Goal: Information Seeking & Learning: Learn about a topic

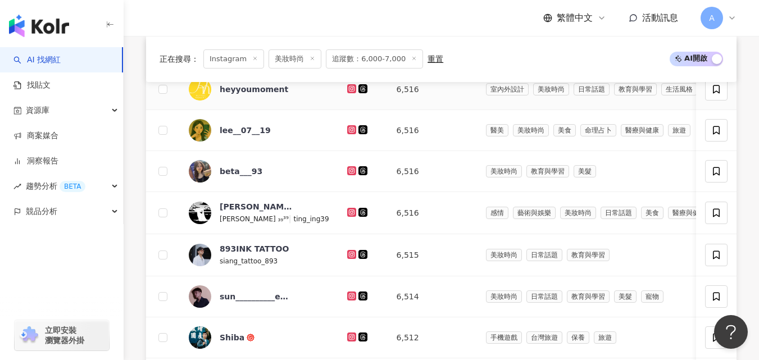
click at [348, 92] on icon at bounding box center [351, 88] width 7 height 7
click at [347, 134] on icon at bounding box center [351, 129] width 9 height 9
click at [347, 175] on icon at bounding box center [351, 170] width 9 height 9
click at [349, 214] on icon at bounding box center [351, 212] width 4 height 4
click at [347, 259] on icon at bounding box center [351, 254] width 9 height 9
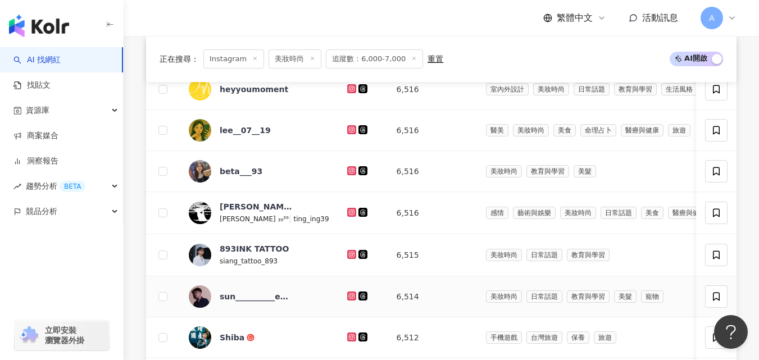
click at [349, 298] on icon at bounding box center [351, 295] width 4 height 4
click at [347, 342] on icon at bounding box center [351, 337] width 9 height 9
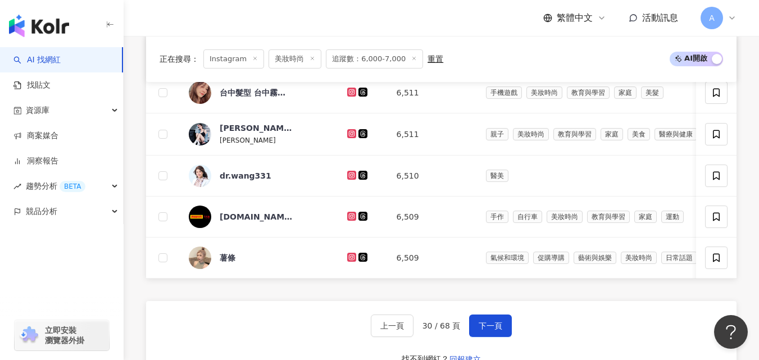
scroll to position [707, 0]
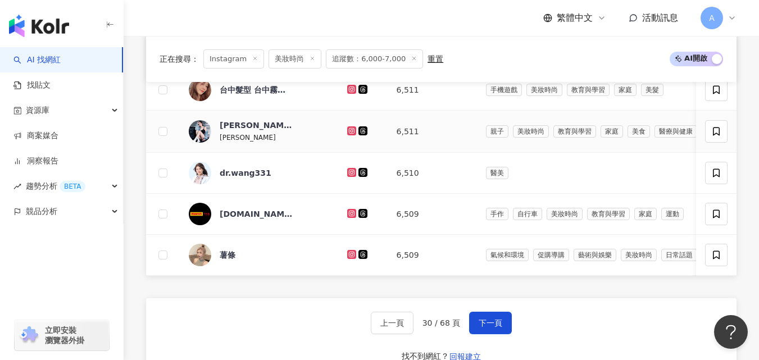
click at [347, 135] on icon at bounding box center [351, 130] width 9 height 9
click at [347, 178] on link at bounding box center [352, 173] width 11 height 9
click at [348, 258] on icon at bounding box center [351, 254] width 7 height 7
click at [493, 328] on span "下一頁" at bounding box center [491, 323] width 24 height 9
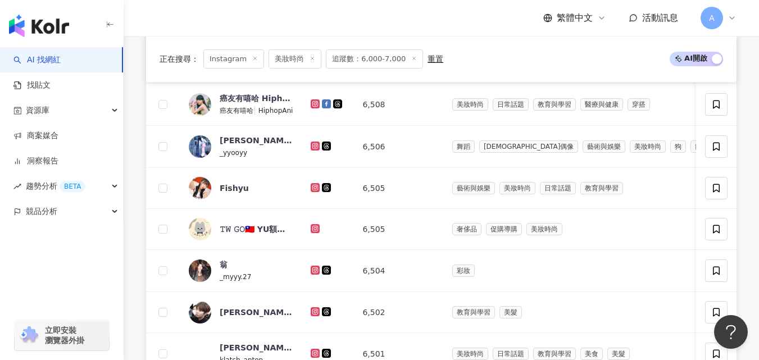
scroll to position [494, 0]
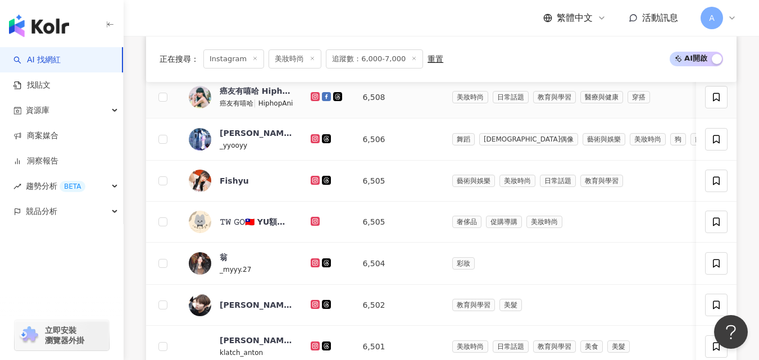
click at [316, 98] on icon at bounding box center [315, 96] width 4 height 4
click at [315, 143] on icon at bounding box center [315, 138] width 9 height 9
click at [315, 182] on icon at bounding box center [315, 180] width 4 height 4
click at [316, 226] on icon at bounding box center [315, 221] width 9 height 9
click at [315, 266] on icon at bounding box center [315, 263] width 7 height 7
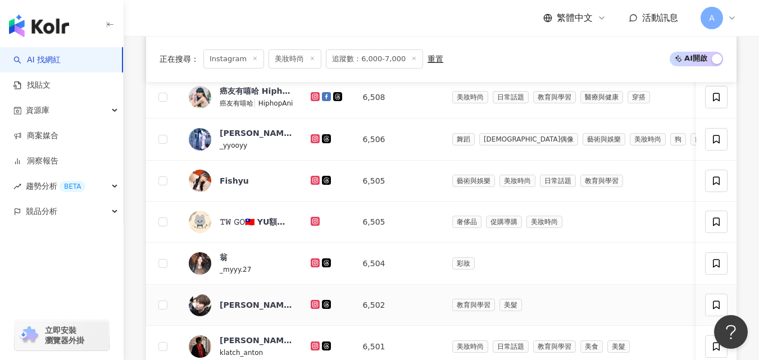
click at [314, 306] on icon at bounding box center [315, 304] width 4 height 4
click at [315, 351] on icon at bounding box center [315, 346] width 9 height 9
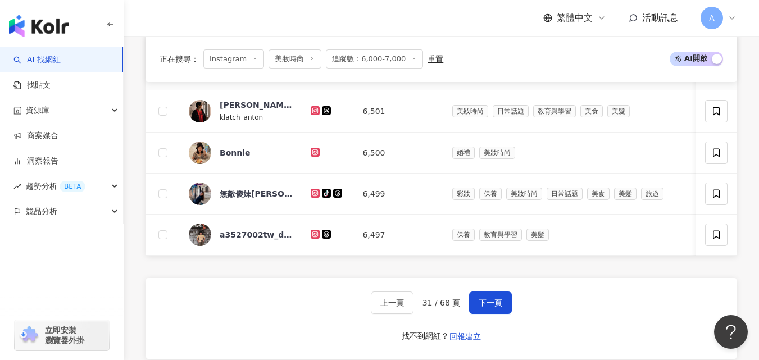
scroll to position [759, 0]
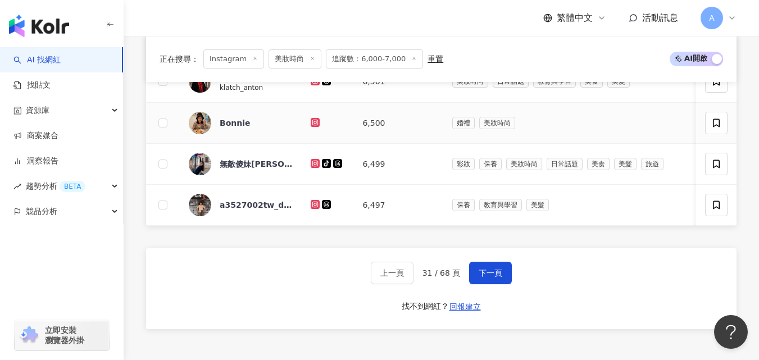
click at [317, 126] on icon at bounding box center [315, 122] width 7 height 7
click at [312, 168] on icon at bounding box center [315, 163] width 9 height 9
click at [313, 209] on icon at bounding box center [315, 204] width 9 height 9
click at [501, 282] on button "下一頁" at bounding box center [490, 273] width 43 height 22
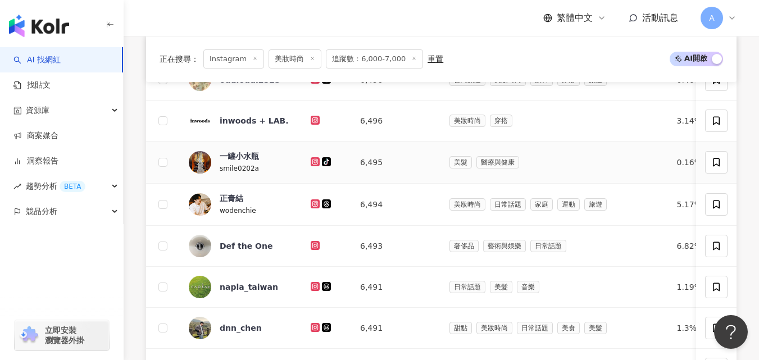
scroll to position [429, 0]
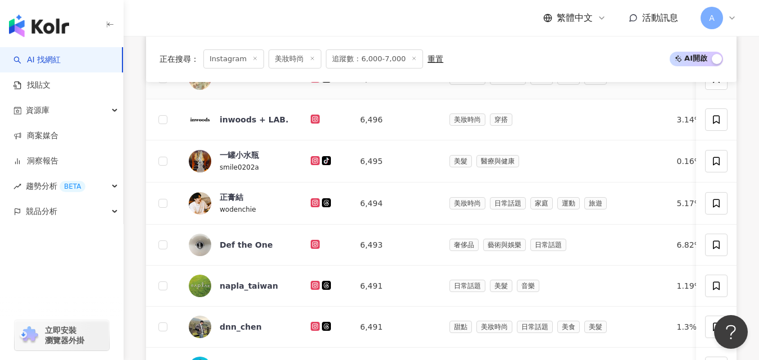
click at [316, 83] on link at bounding box center [316, 78] width 11 height 9
click at [314, 162] on icon at bounding box center [315, 160] width 4 height 4
click at [314, 206] on icon at bounding box center [315, 202] width 7 height 7
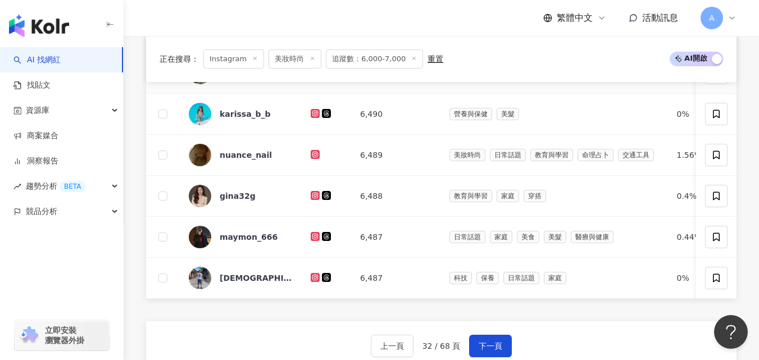
scroll to position [683, 0]
click at [314, 75] on icon at bounding box center [315, 72] width 7 height 7
click at [316, 116] on icon at bounding box center [315, 113] width 7 height 7
click at [312, 157] on icon at bounding box center [315, 154] width 7 height 7
click at [315, 198] on icon at bounding box center [315, 195] width 7 height 7
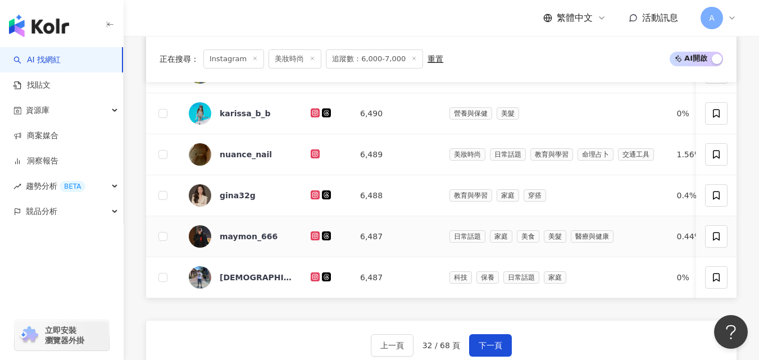
click at [315, 237] on icon at bounding box center [315, 236] width 2 height 2
click at [314, 279] on icon at bounding box center [315, 276] width 4 height 4
click at [484, 354] on button "下一頁" at bounding box center [490, 345] width 43 height 22
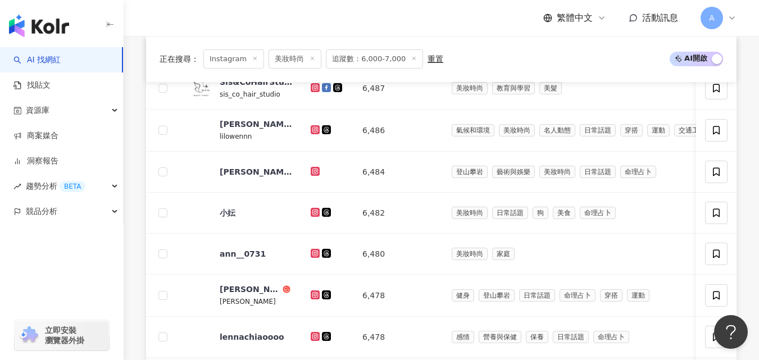
scroll to position [422, 0]
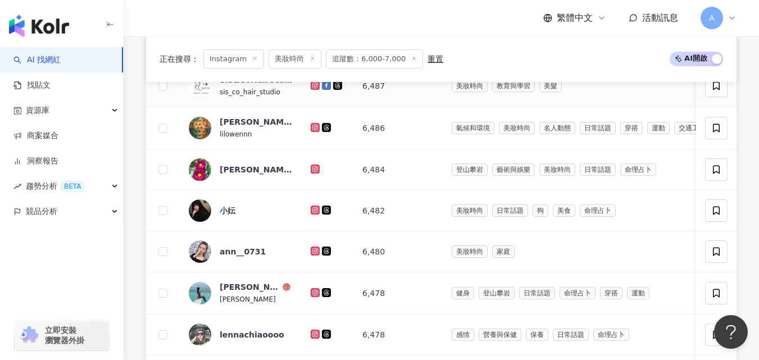
click at [315, 90] on icon at bounding box center [315, 85] width 9 height 9
click at [312, 132] on icon at bounding box center [315, 127] width 9 height 9
click at [316, 173] on icon at bounding box center [315, 169] width 7 height 7
click at [317, 214] on icon at bounding box center [315, 210] width 7 height 7
click at [316, 256] on icon at bounding box center [315, 251] width 9 height 9
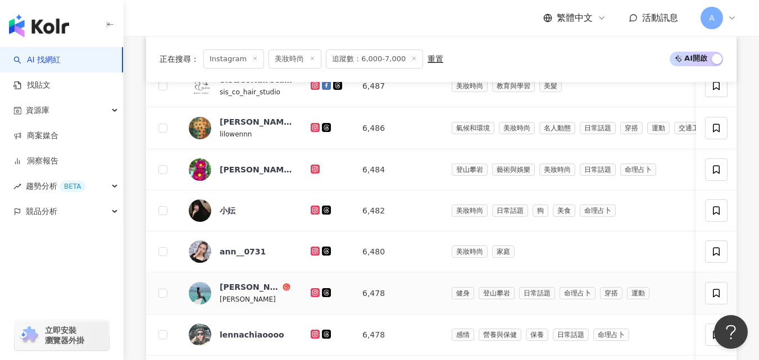
click at [315, 294] on icon at bounding box center [315, 292] width 4 height 4
click at [315, 338] on icon at bounding box center [315, 334] width 7 height 7
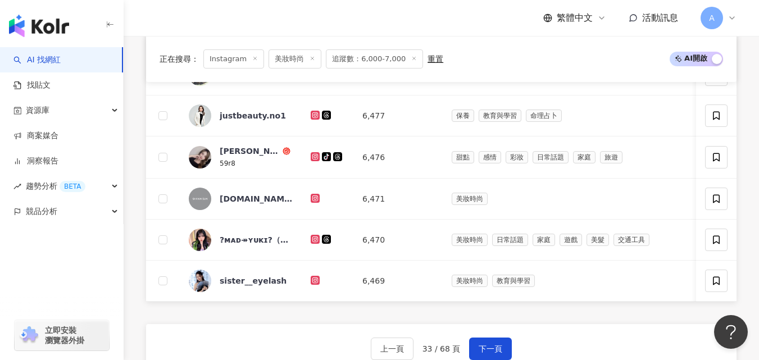
scroll to position [727, 0]
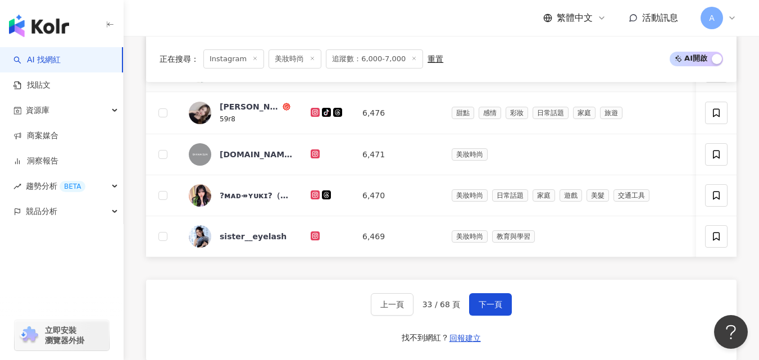
click at [314, 74] on icon at bounding box center [315, 70] width 7 height 7
click at [313, 117] on icon at bounding box center [315, 112] width 9 height 9
click at [312, 198] on icon at bounding box center [315, 195] width 7 height 7
click at [317, 238] on icon at bounding box center [315, 235] width 4 height 4
click at [493, 309] on span "下一頁" at bounding box center [491, 304] width 24 height 9
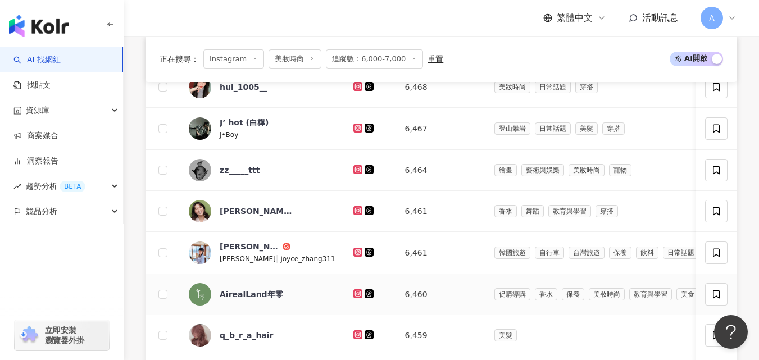
scroll to position [423, 0]
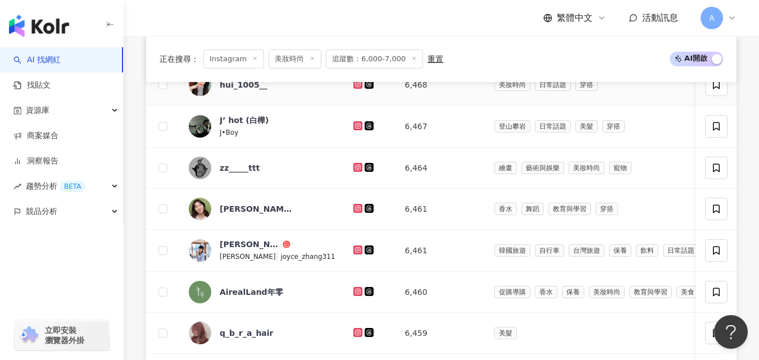
click at [355, 88] on icon at bounding box center [358, 84] width 7 height 7
click at [355, 129] on icon at bounding box center [358, 125] width 7 height 7
click at [355, 128] on icon at bounding box center [357, 125] width 4 height 4
click at [353, 172] on icon at bounding box center [357, 167] width 9 height 9
click at [355, 210] on icon at bounding box center [357, 208] width 4 height 4
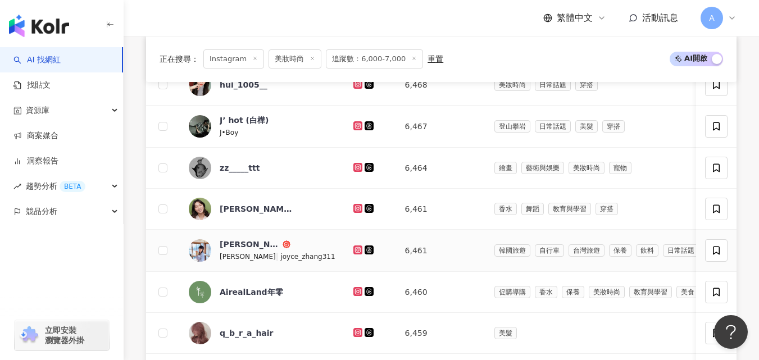
click at [355, 253] on icon at bounding box center [358, 250] width 7 height 7
click at [355, 334] on icon at bounding box center [357, 332] width 4 height 4
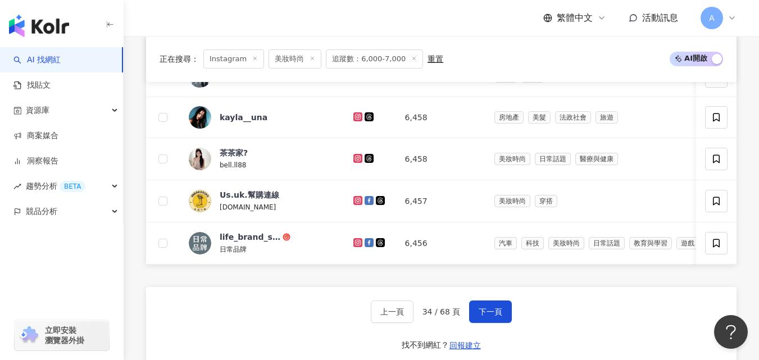
scroll to position [720, 0]
click at [355, 78] on icon at bounding box center [357, 76] width 4 height 4
click at [355, 119] on icon at bounding box center [357, 117] width 4 height 4
click at [355, 161] on icon at bounding box center [357, 158] width 4 height 4
click at [469, 324] on button "下一頁" at bounding box center [490, 312] width 43 height 22
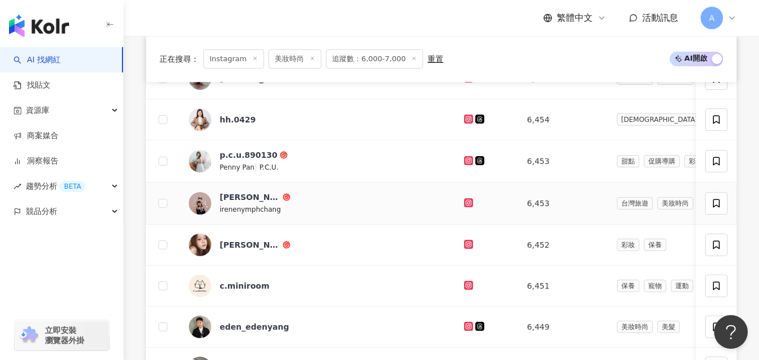
scroll to position [425, 0]
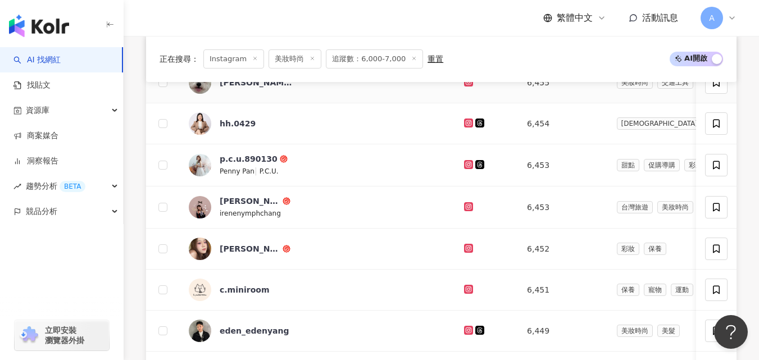
click at [468, 83] on icon at bounding box center [469, 82] width 2 height 2
click at [464, 128] on icon at bounding box center [468, 123] width 9 height 9
click at [466, 166] on icon at bounding box center [468, 164] width 4 height 4
click at [464, 212] on link at bounding box center [469, 207] width 11 height 9
click at [465, 252] on icon at bounding box center [468, 248] width 7 height 7
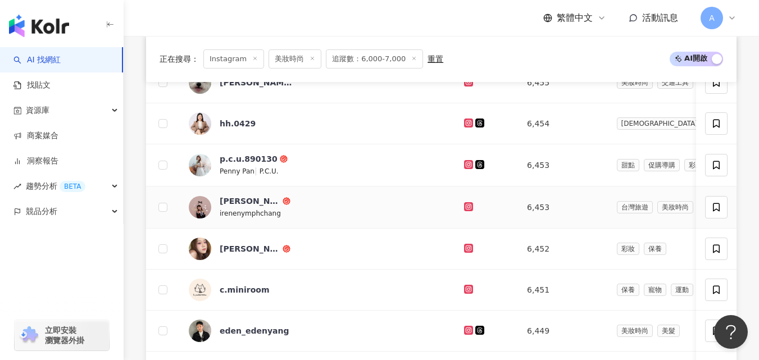
click at [464, 211] on icon at bounding box center [468, 206] width 9 height 9
click at [464, 253] on icon at bounding box center [468, 248] width 9 height 9
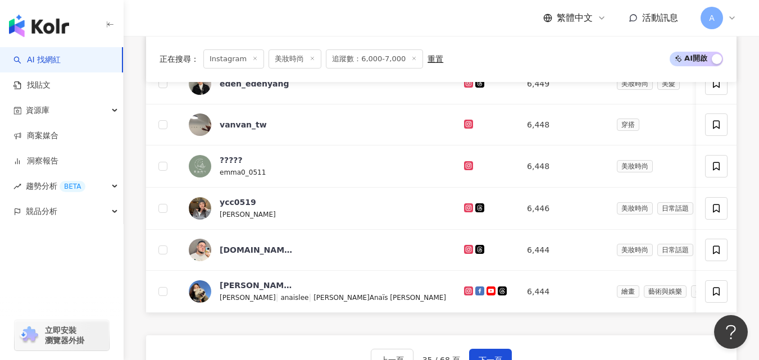
scroll to position [673, 0]
click at [466, 84] on icon at bounding box center [468, 82] width 4 height 4
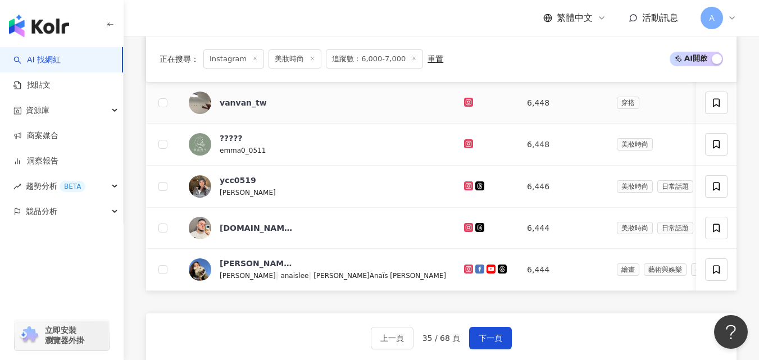
scroll to position [698, 0]
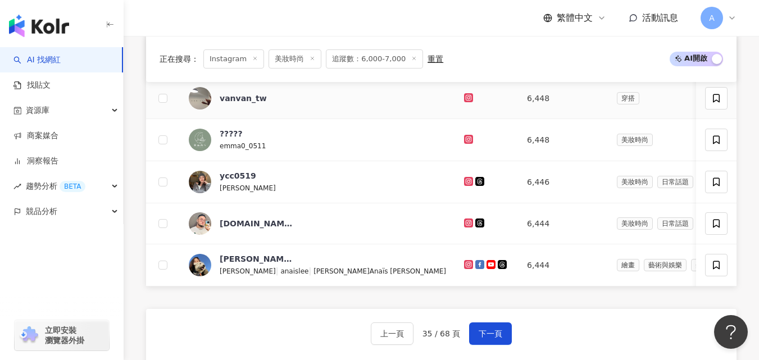
click at [464, 102] on icon at bounding box center [468, 97] width 9 height 9
click at [465, 185] on icon at bounding box center [468, 181] width 7 height 7
click at [464, 228] on icon at bounding box center [468, 223] width 9 height 9
click at [465, 268] on icon at bounding box center [468, 264] width 7 height 7
click at [486, 338] on span "下一頁" at bounding box center [491, 333] width 24 height 9
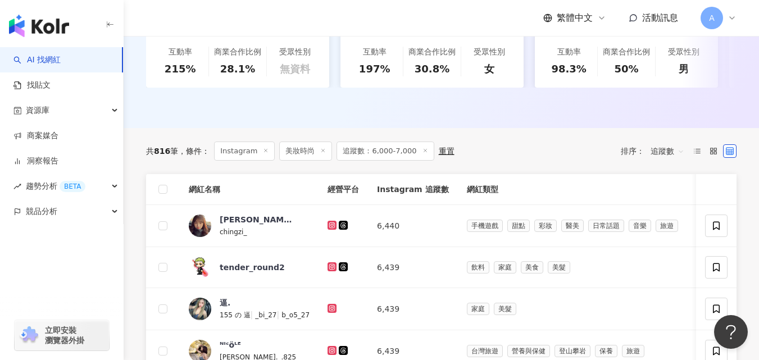
scroll to position [434, 0]
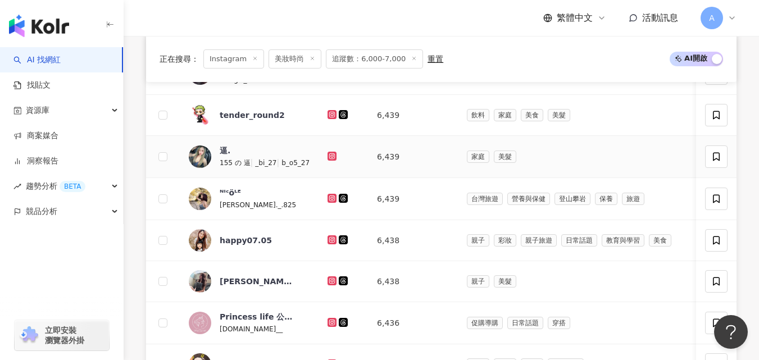
click at [329, 161] on icon at bounding box center [332, 156] width 9 height 9
click at [328, 119] on icon at bounding box center [332, 114] width 9 height 9
click at [328, 203] on icon at bounding box center [332, 198] width 9 height 9
click at [333, 242] on icon at bounding box center [332, 239] width 4 height 4
click at [329, 284] on icon at bounding box center [332, 281] width 7 height 7
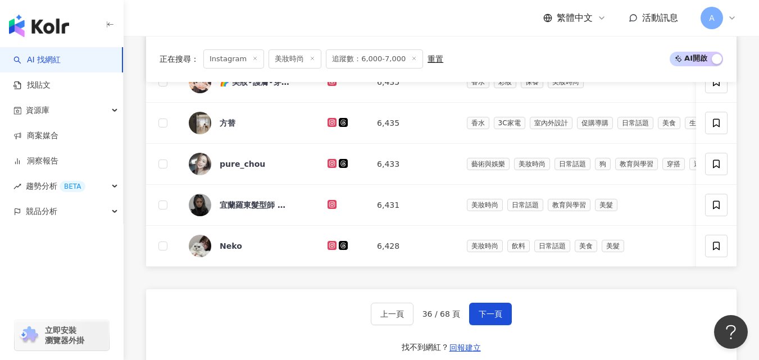
scroll to position [720, 0]
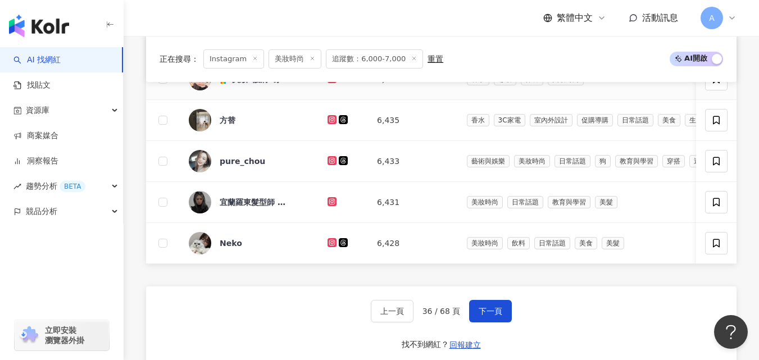
click at [332, 80] on icon at bounding box center [332, 78] width 4 height 4
click at [334, 124] on icon at bounding box center [332, 119] width 9 height 9
click at [330, 162] on icon at bounding box center [332, 160] width 4 height 4
click at [331, 247] on icon at bounding box center [332, 242] width 9 height 9
click at [508, 323] on button "下一頁" at bounding box center [490, 311] width 43 height 22
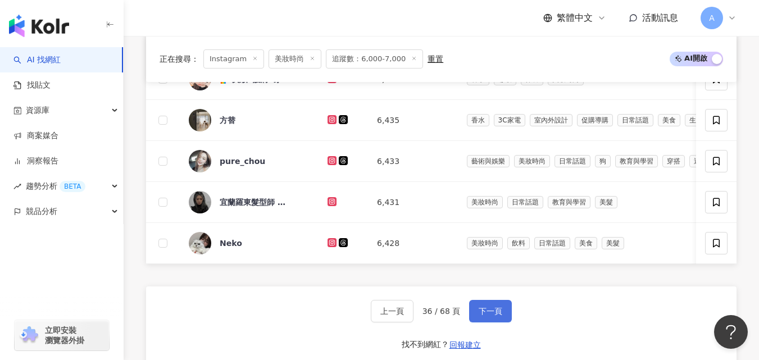
click at [508, 323] on button "下一頁" at bounding box center [490, 311] width 43 height 22
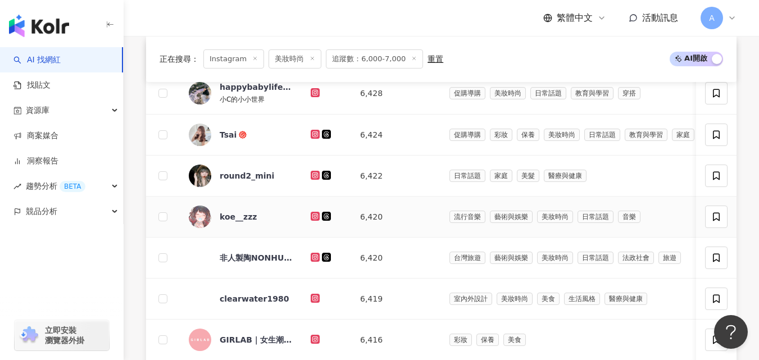
scroll to position [418, 0]
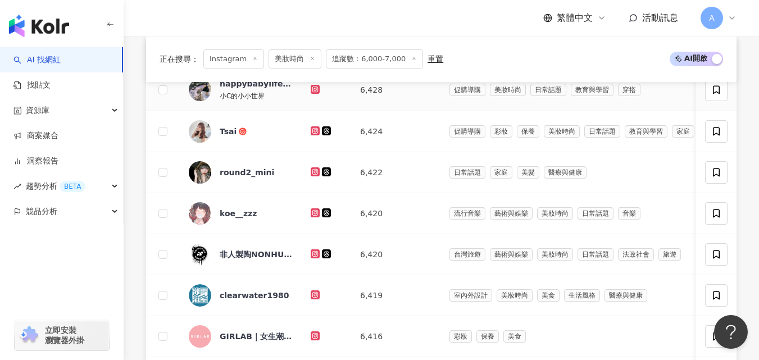
click at [317, 94] on icon at bounding box center [315, 89] width 9 height 9
click at [316, 133] on icon at bounding box center [315, 130] width 4 height 4
click at [315, 175] on icon at bounding box center [315, 172] width 7 height 7
click at [311, 217] on icon at bounding box center [315, 212] width 9 height 9
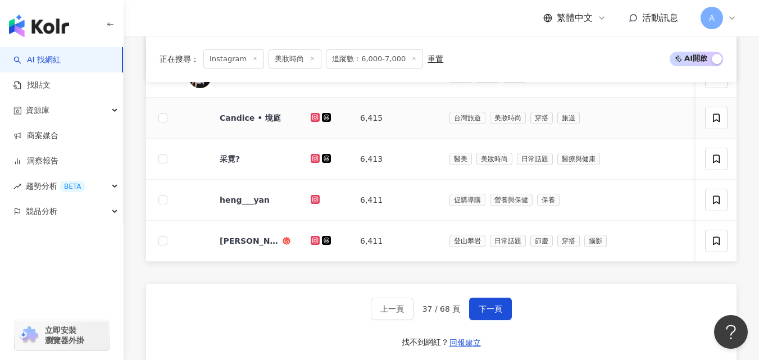
scroll to position [720, 0]
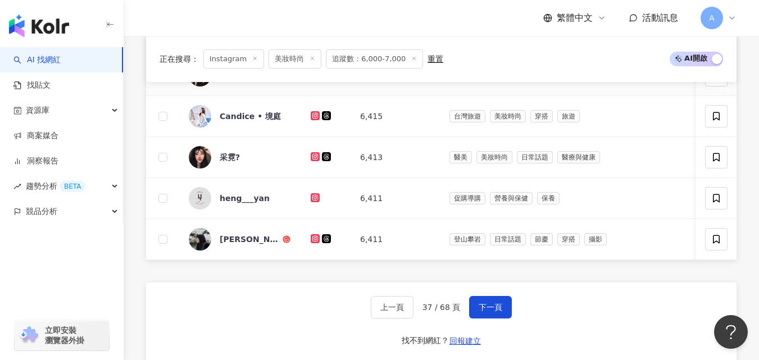
click at [315, 78] on icon at bounding box center [315, 74] width 7 height 7
click at [316, 119] on icon at bounding box center [315, 115] width 7 height 7
click at [313, 158] on icon at bounding box center [315, 156] width 4 height 4
click at [317, 201] on icon at bounding box center [315, 197] width 7 height 7
click at [315, 242] on icon at bounding box center [315, 238] width 7 height 7
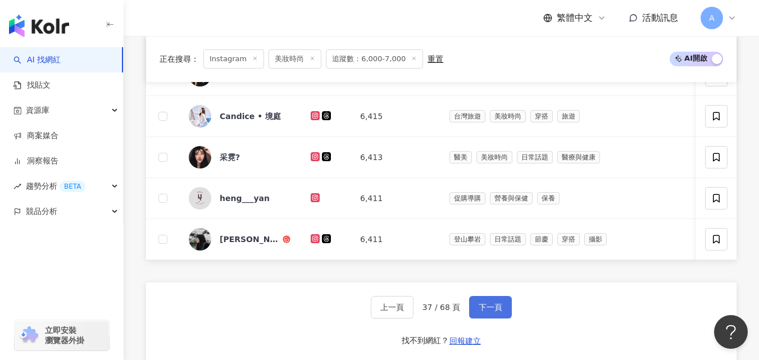
click at [498, 316] on button "下一頁" at bounding box center [490, 307] width 43 height 22
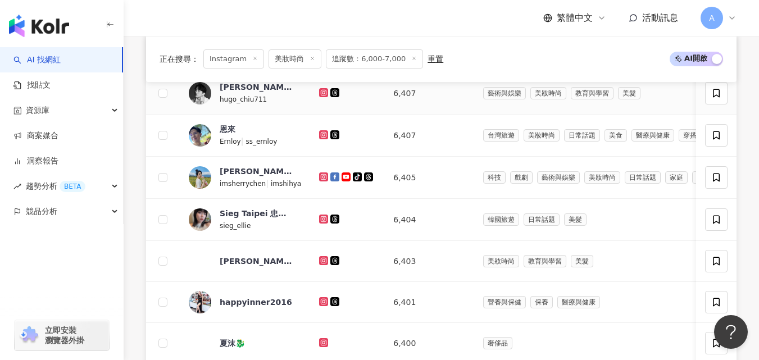
scroll to position [500, 0]
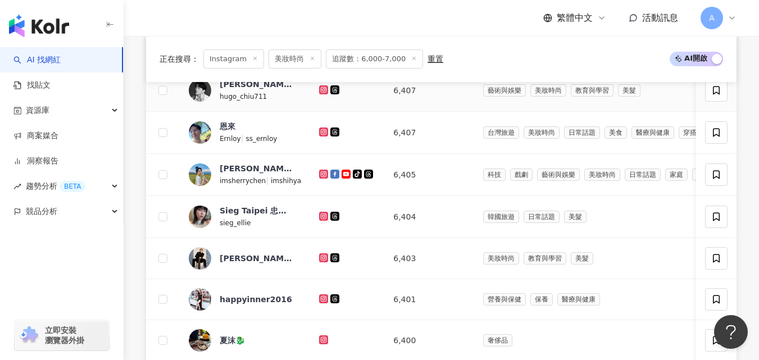
click at [320, 93] on icon at bounding box center [323, 90] width 7 height 7
click at [319, 137] on icon at bounding box center [323, 132] width 9 height 9
click at [319, 179] on icon at bounding box center [323, 174] width 9 height 9
click at [321, 220] on icon at bounding box center [323, 216] width 7 height 7
click at [321, 260] on icon at bounding box center [323, 257] width 4 height 4
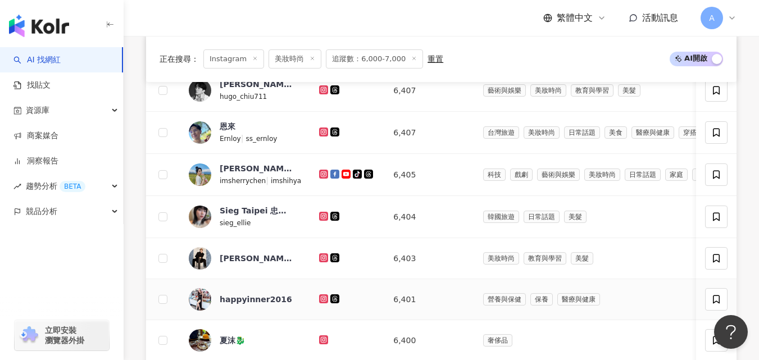
click at [320, 302] on icon at bounding box center [323, 299] width 7 height 7
click at [321, 342] on icon at bounding box center [323, 339] width 4 height 4
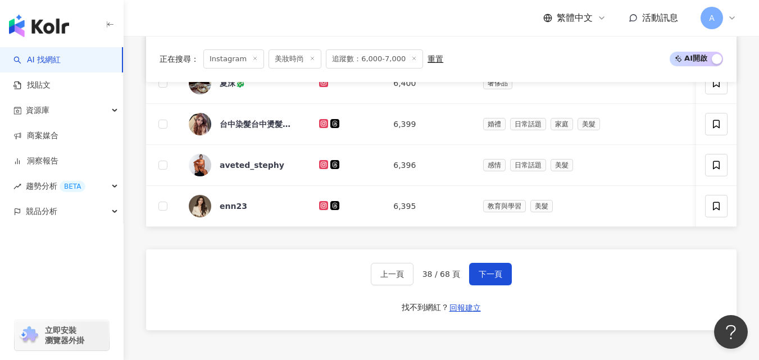
scroll to position [757, 0]
click at [323, 128] on icon at bounding box center [323, 123] width 9 height 9
click at [319, 169] on icon at bounding box center [323, 164] width 9 height 9
click at [321, 207] on icon at bounding box center [323, 204] width 4 height 4
click at [494, 278] on span "下一頁" at bounding box center [491, 273] width 24 height 9
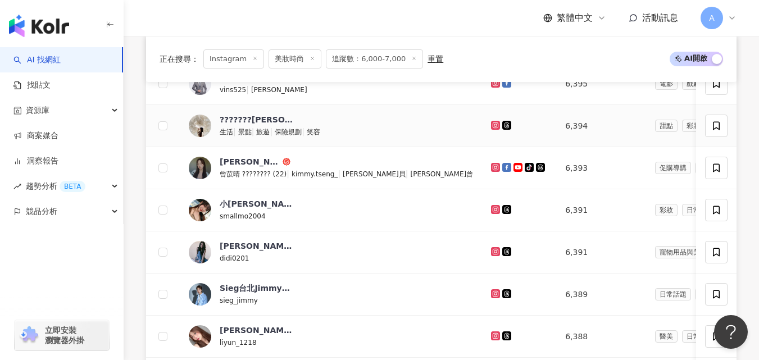
scroll to position [423, 0]
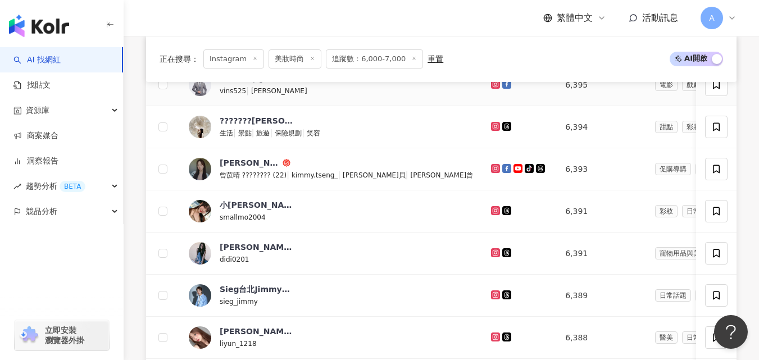
click at [493, 86] on icon at bounding box center [495, 83] width 4 height 4
click at [493, 128] on icon at bounding box center [495, 126] width 4 height 4
click at [493, 170] on icon at bounding box center [495, 168] width 4 height 4
click at [493, 212] on icon at bounding box center [495, 210] width 4 height 4
click at [492, 172] on icon at bounding box center [495, 168] width 7 height 7
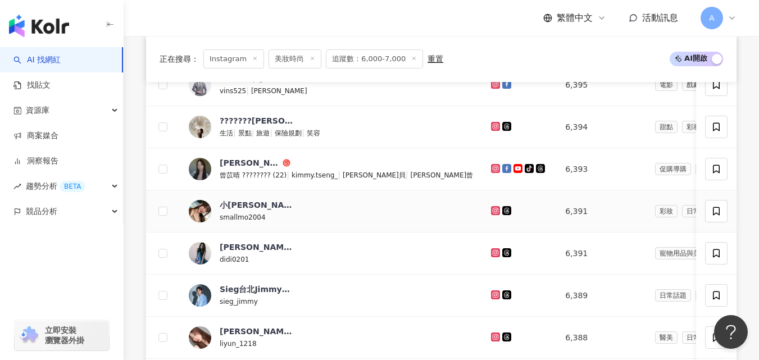
click at [493, 212] on icon at bounding box center [495, 210] width 4 height 4
click at [492, 256] on icon at bounding box center [495, 252] width 7 height 7
click at [493, 297] on icon at bounding box center [495, 294] width 4 height 4
click at [492, 341] on icon at bounding box center [495, 337] width 7 height 7
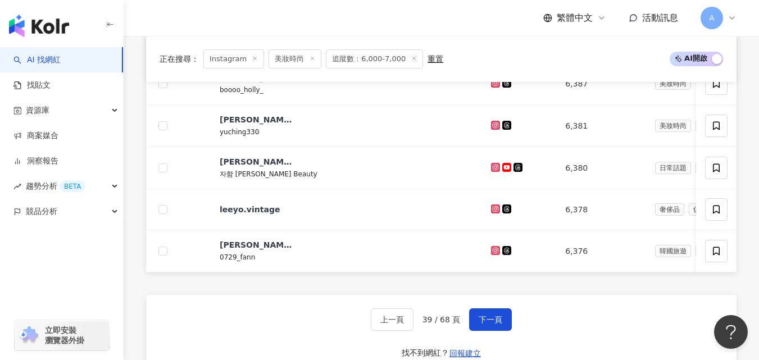
scroll to position [720, 0]
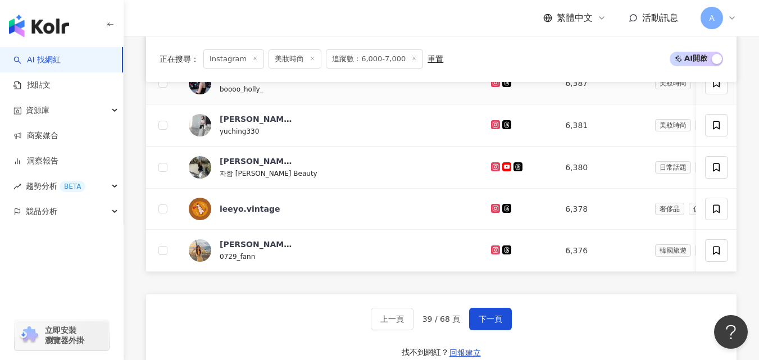
click at [492, 86] on icon at bounding box center [495, 82] width 7 height 7
click at [493, 126] on icon at bounding box center [495, 124] width 4 height 4
click at [492, 170] on icon at bounding box center [495, 167] width 7 height 7
click at [492, 212] on icon at bounding box center [495, 208] width 7 height 7
click at [492, 253] on icon at bounding box center [495, 250] width 7 height 7
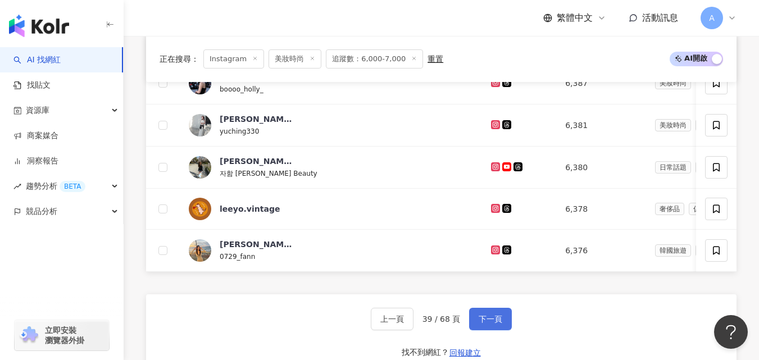
click at [484, 324] on span "下一頁" at bounding box center [491, 319] width 24 height 9
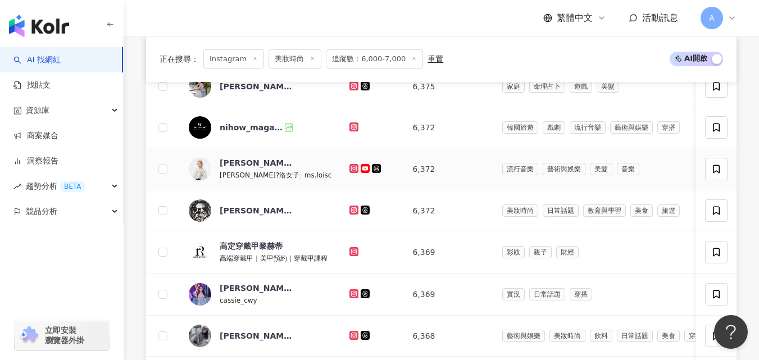
scroll to position [421, 0]
click at [352, 87] on icon at bounding box center [354, 85] width 4 height 4
click at [352, 130] on icon at bounding box center [354, 126] width 7 height 7
click at [350, 173] on icon at bounding box center [354, 168] width 9 height 9
click at [351, 297] on icon at bounding box center [354, 293] width 7 height 7
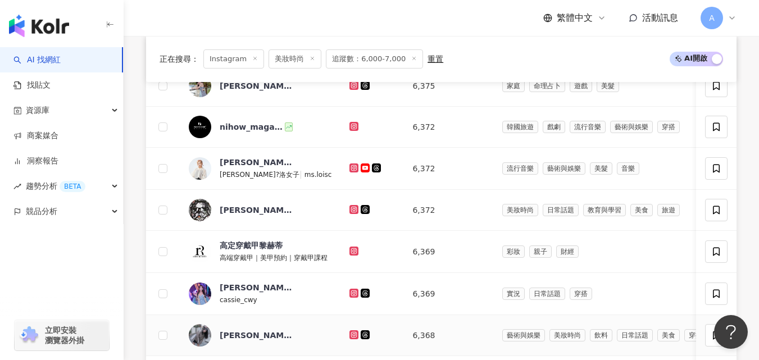
click at [350, 339] on icon at bounding box center [354, 334] width 9 height 9
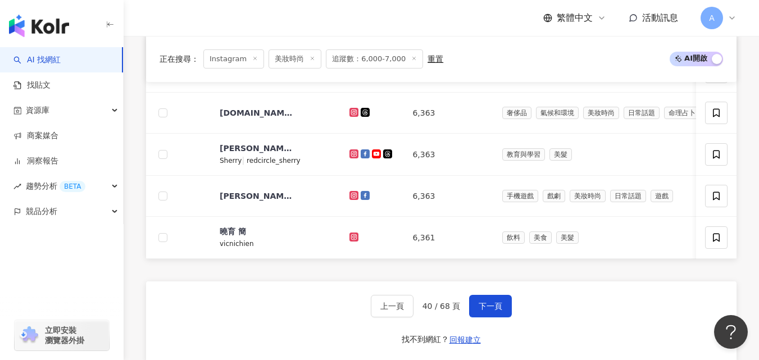
scroll to position [727, 0]
click at [351, 158] on icon at bounding box center [354, 153] width 9 height 9
click at [352, 155] on icon at bounding box center [354, 153] width 4 height 4
click at [352, 197] on icon at bounding box center [354, 194] width 4 height 4
click at [351, 240] on icon at bounding box center [354, 236] width 7 height 7
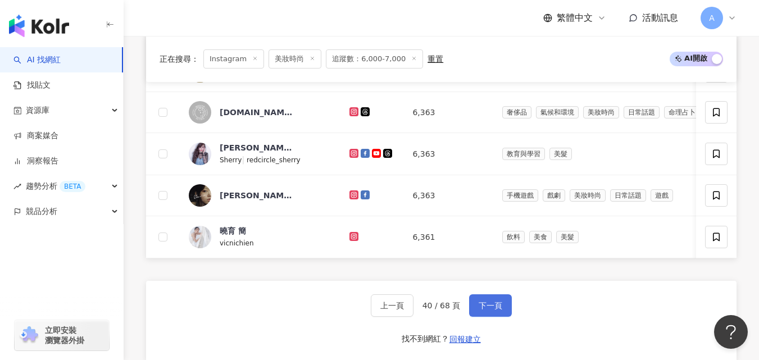
click at [479, 310] on span "下一頁" at bounding box center [491, 305] width 24 height 9
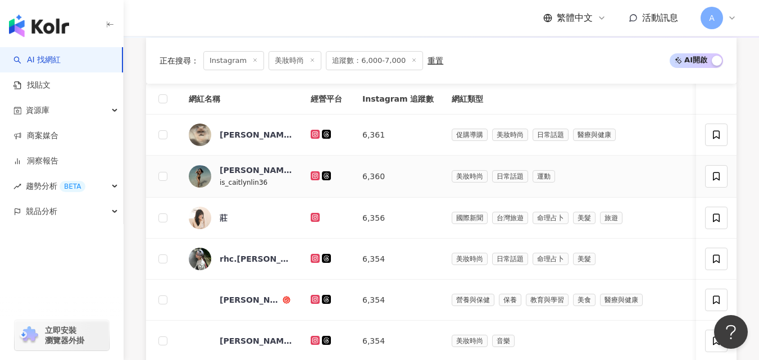
scroll to position [398, 0]
